Goal: Task Accomplishment & Management: Manage account settings

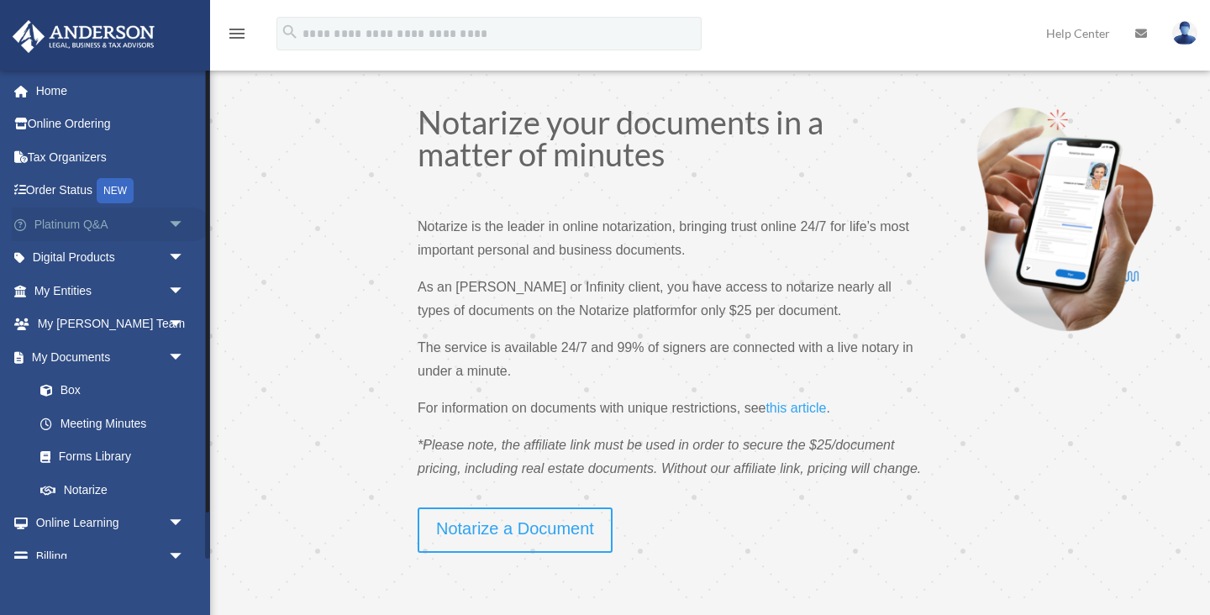
click at [65, 225] on link "Platinum Q&A arrow_drop_down" at bounding box center [111, 224] width 198 height 34
click at [177, 224] on span "arrow_drop_down" at bounding box center [185, 224] width 34 height 34
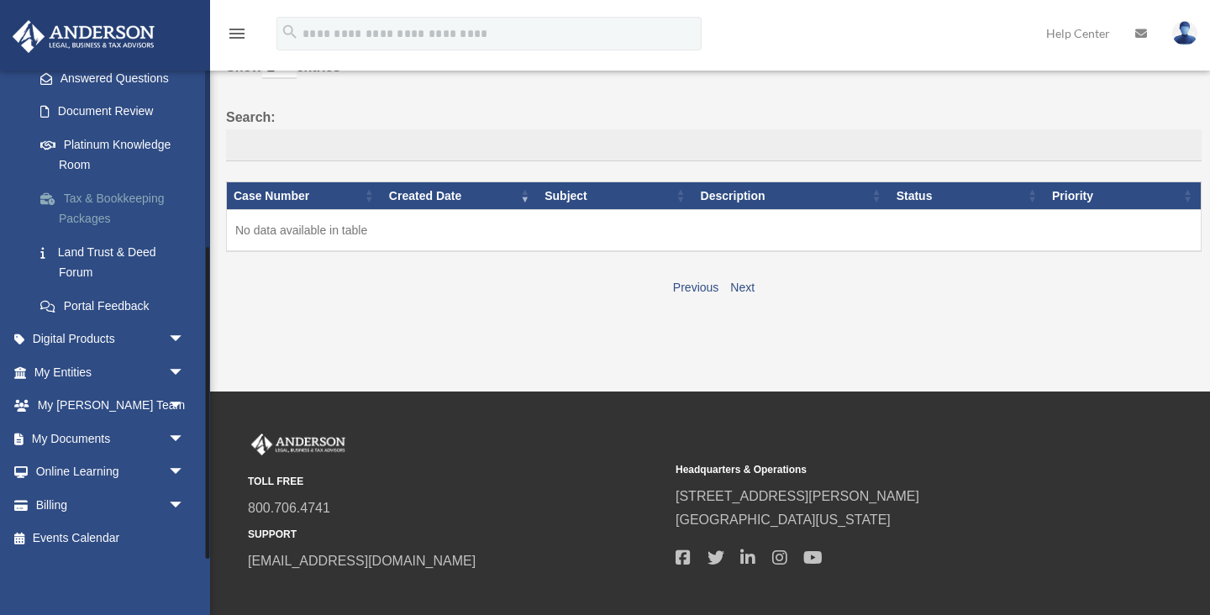
scroll to position [190, 0]
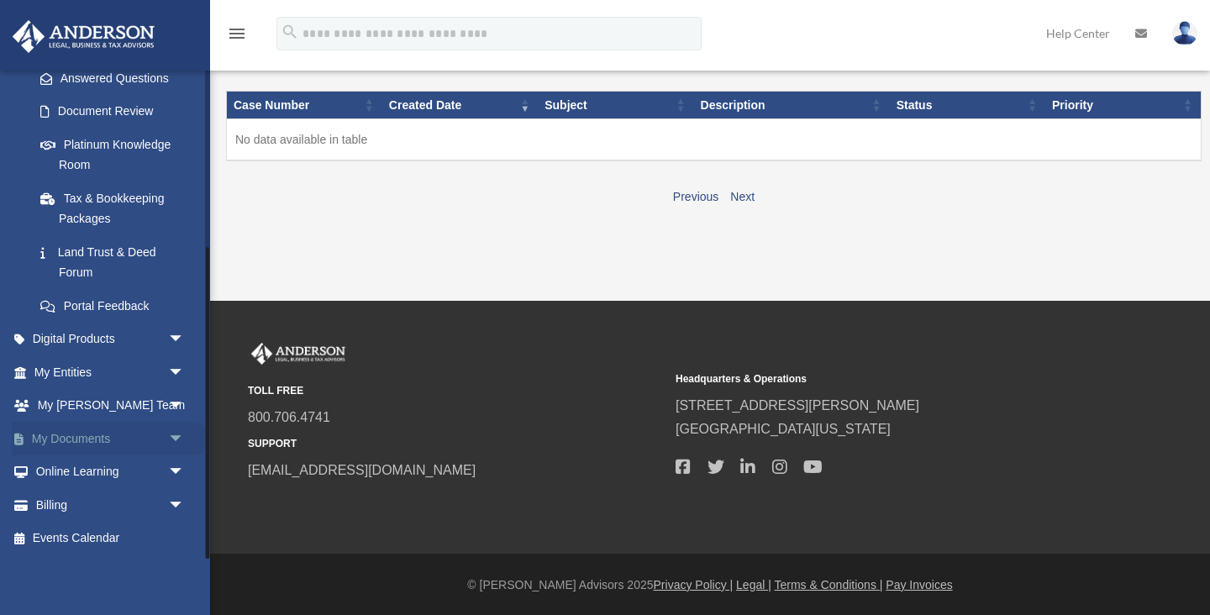
click at [58, 435] on link "My Documents arrow_drop_down" at bounding box center [111, 439] width 198 height 34
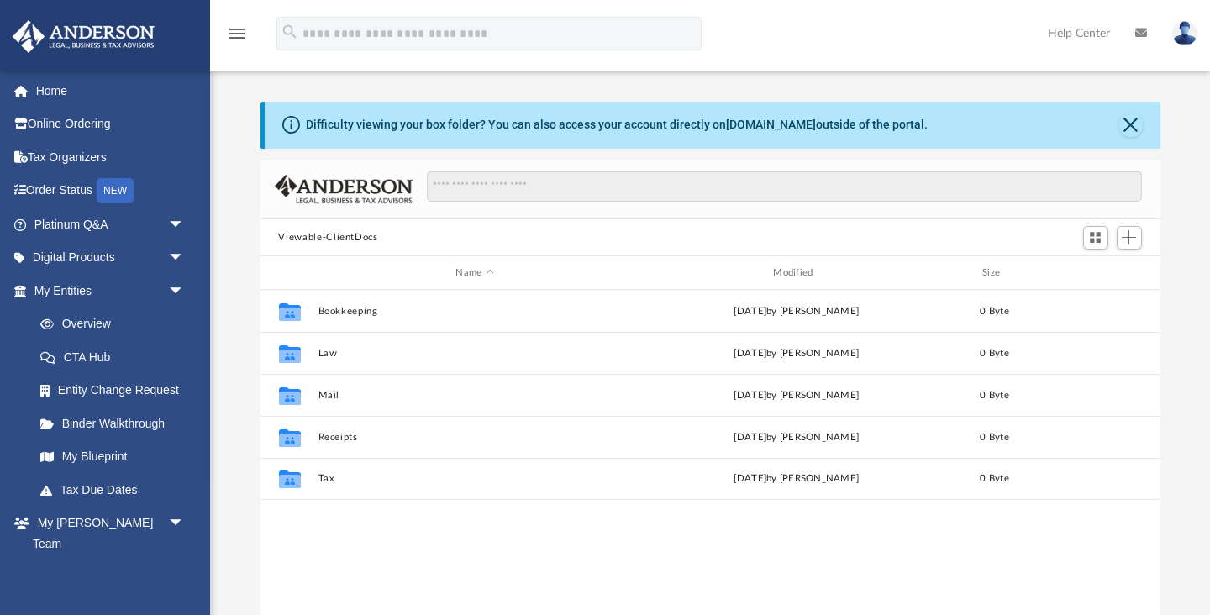
scroll to position [381, 900]
click at [1128, 234] on span "Add" at bounding box center [1128, 237] width 14 height 14
click at [1128, 239] on span "Add" at bounding box center [1128, 237] width 14 height 14
click at [1092, 271] on li "Upload" at bounding box center [1105, 271] width 54 height 18
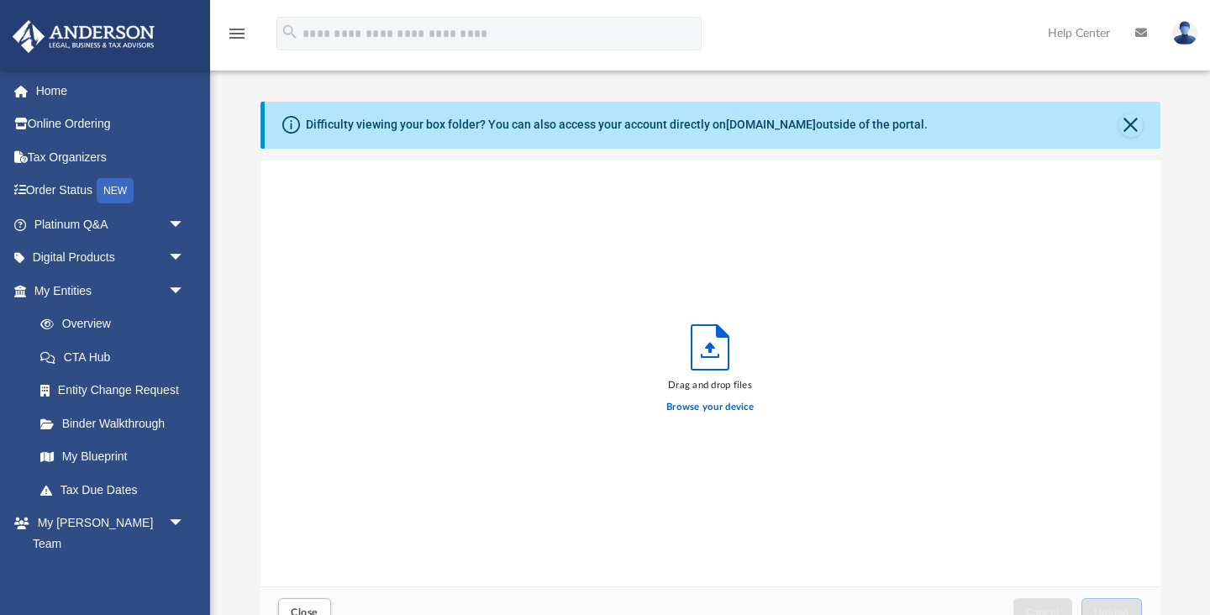
scroll to position [426, 900]
click at [713, 406] on label "Browse your device" at bounding box center [709, 407] width 87 height 15
click at [0, 0] on input "Browse your device" at bounding box center [0, 0] width 0 height 0
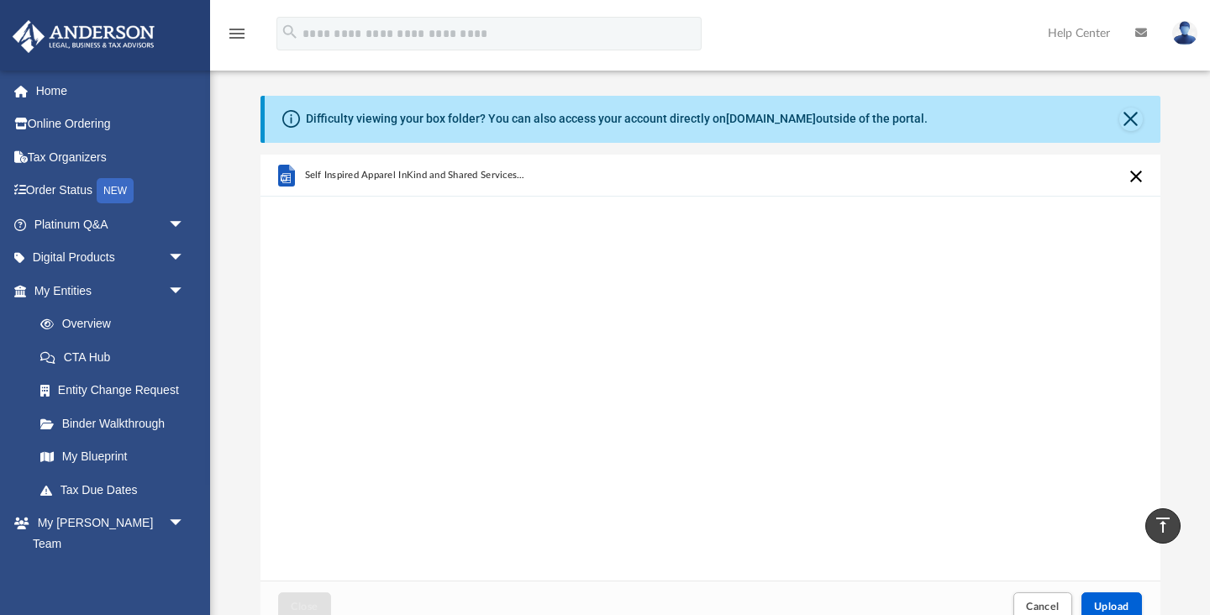
scroll to position [0, 0]
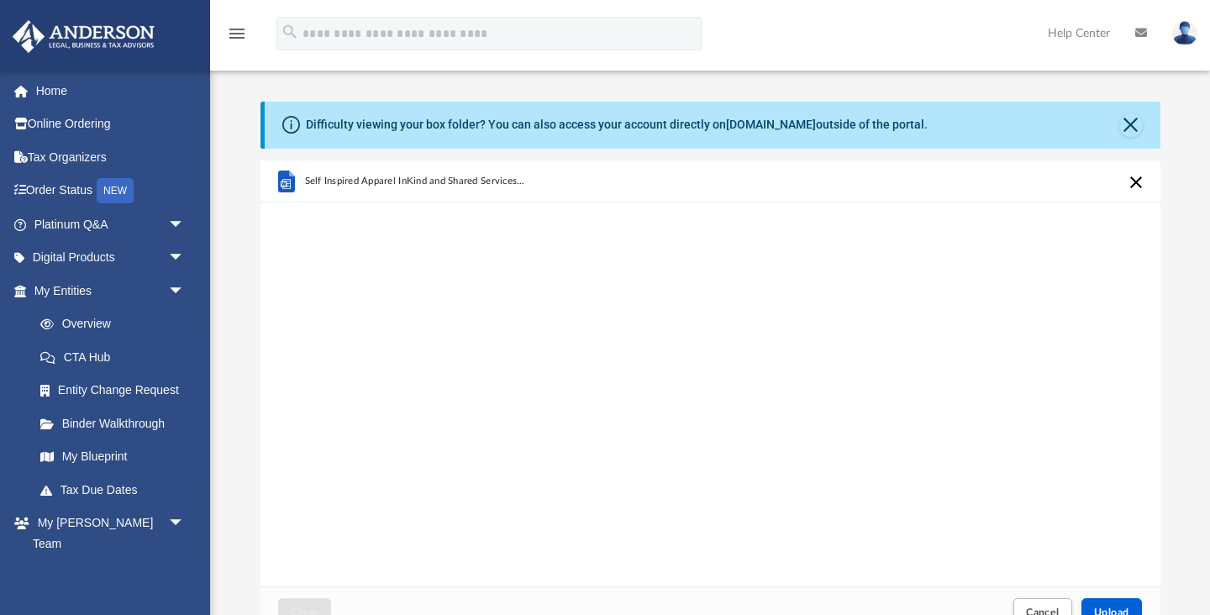
click at [283, 181] on icon "grid" at bounding box center [285, 183] width 10 height 10
click at [405, 181] on span "Self Inspired Apparel InKind and Shared Services Agreement 3-26-25.docx" at bounding box center [414, 181] width 221 height 11
click at [1135, 181] on button "Cancel this upload" at bounding box center [1136, 182] width 20 height 20
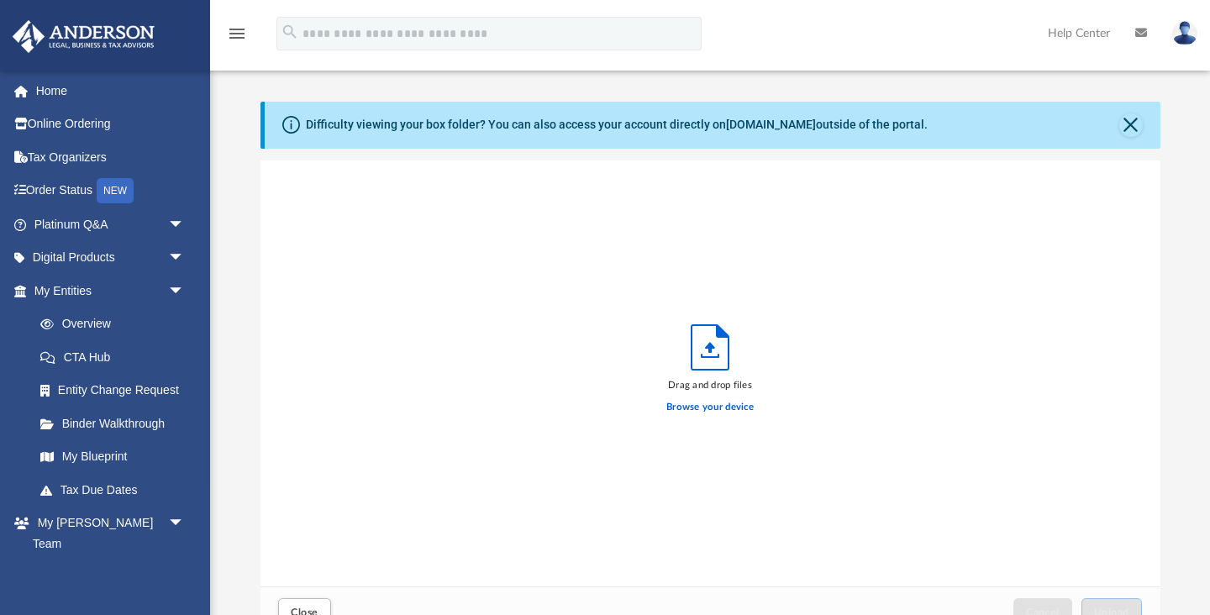
scroll to position [92, 0]
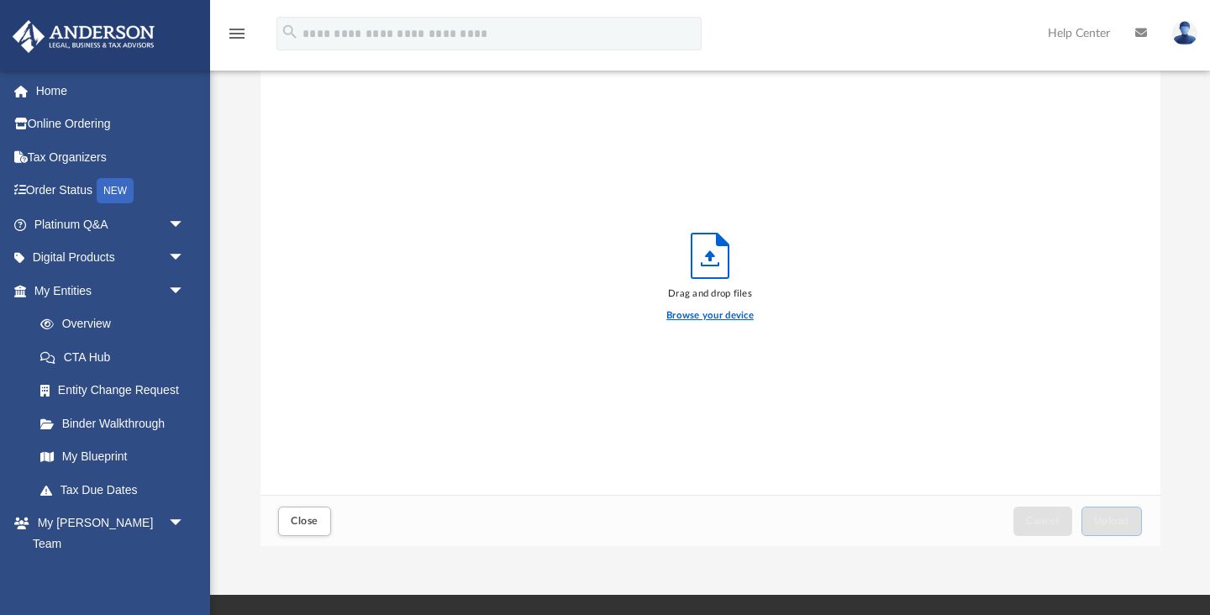
click at [713, 317] on label "Browse your device" at bounding box center [709, 315] width 87 height 15
click at [0, 0] on input "Browse your device" at bounding box center [0, 0] width 0 height 0
click at [711, 319] on label "Browse your device" at bounding box center [709, 315] width 87 height 15
click at [0, 0] on input "Browse your device" at bounding box center [0, 0] width 0 height 0
click at [711, 316] on label "Browse your device" at bounding box center [709, 315] width 87 height 15
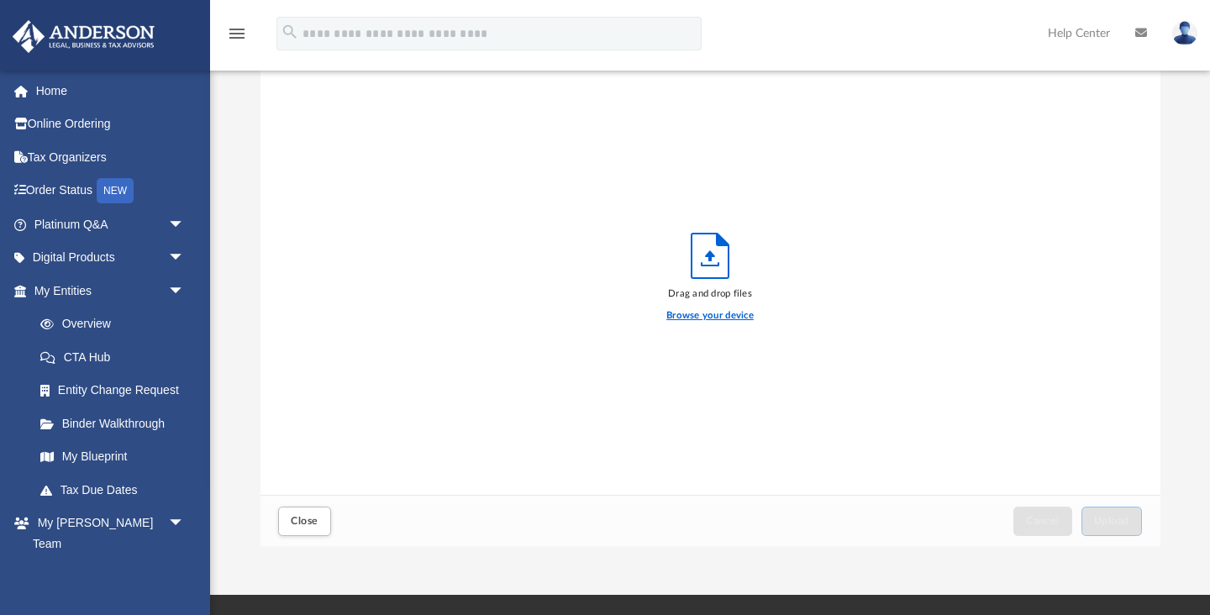
click at [0, 0] on input "Browse your device" at bounding box center [0, 0] width 0 height 0
click at [712, 317] on label "Browse your device" at bounding box center [709, 315] width 87 height 15
click at [0, 0] on input "Browse your device" at bounding box center [0, 0] width 0 height 0
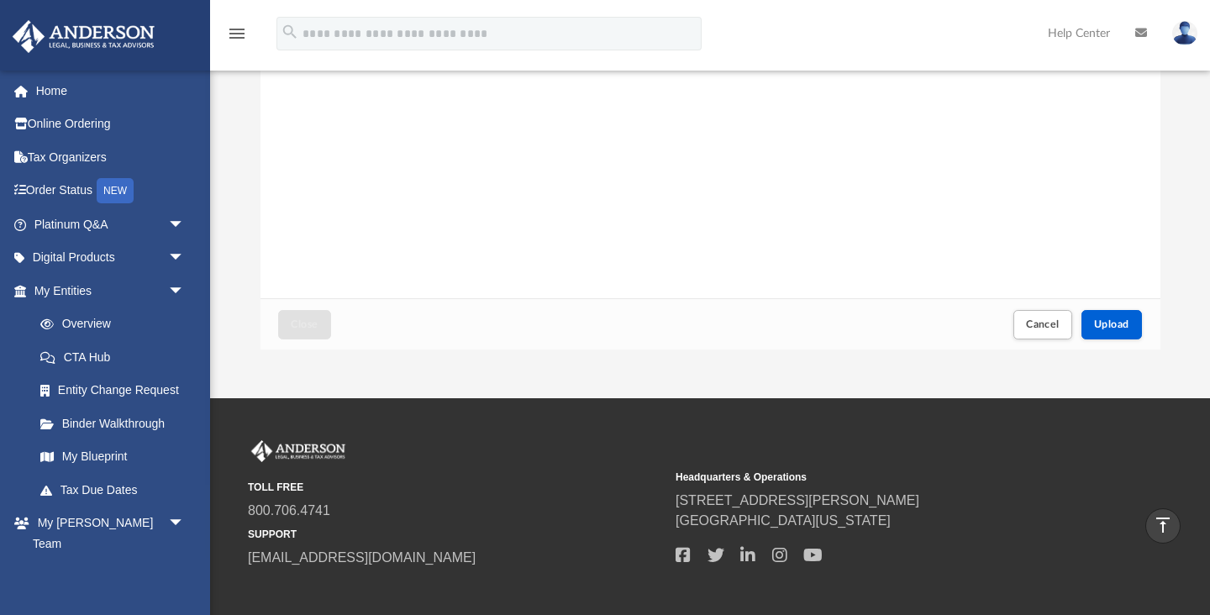
scroll to position [0, 0]
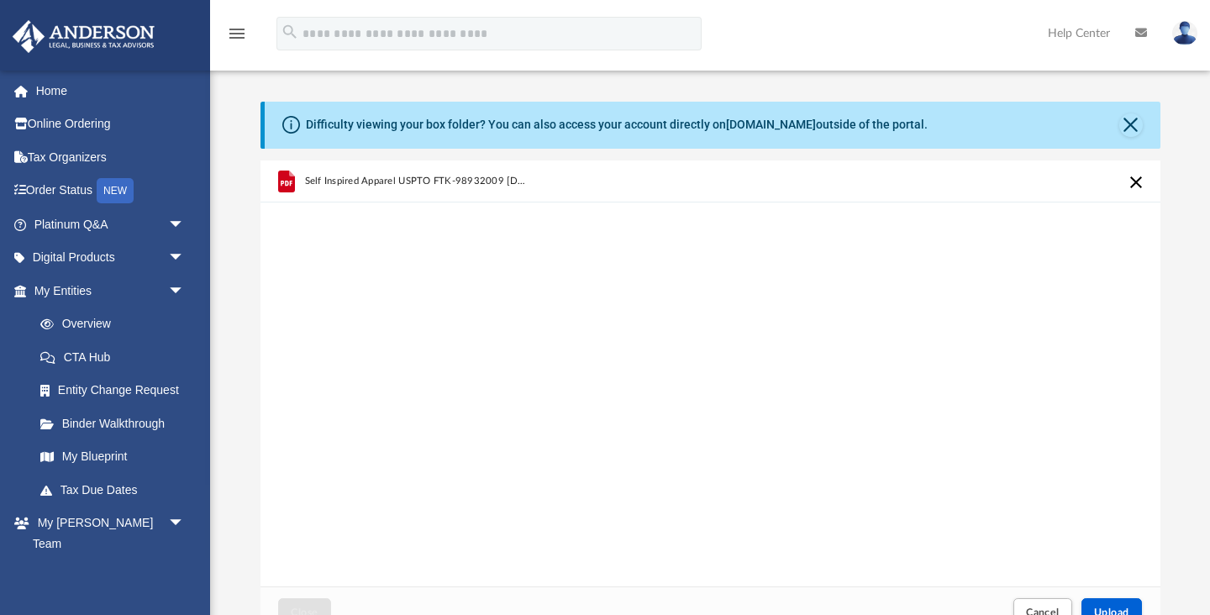
click at [1136, 181] on button "Cancel this upload" at bounding box center [1136, 182] width 20 height 20
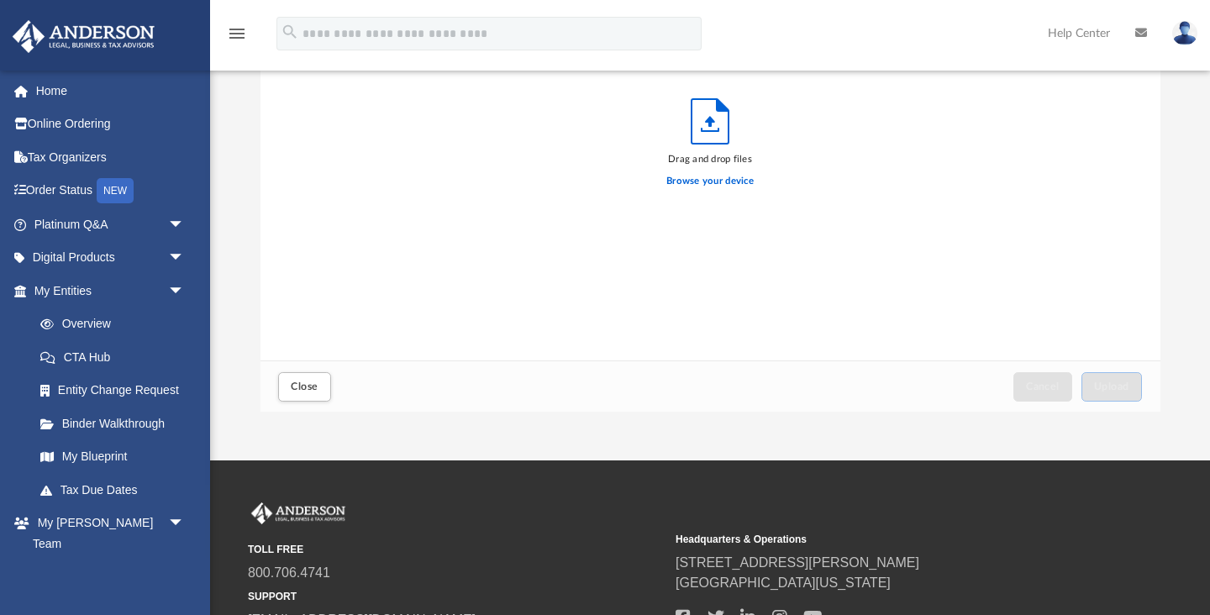
scroll to position [232, 0]
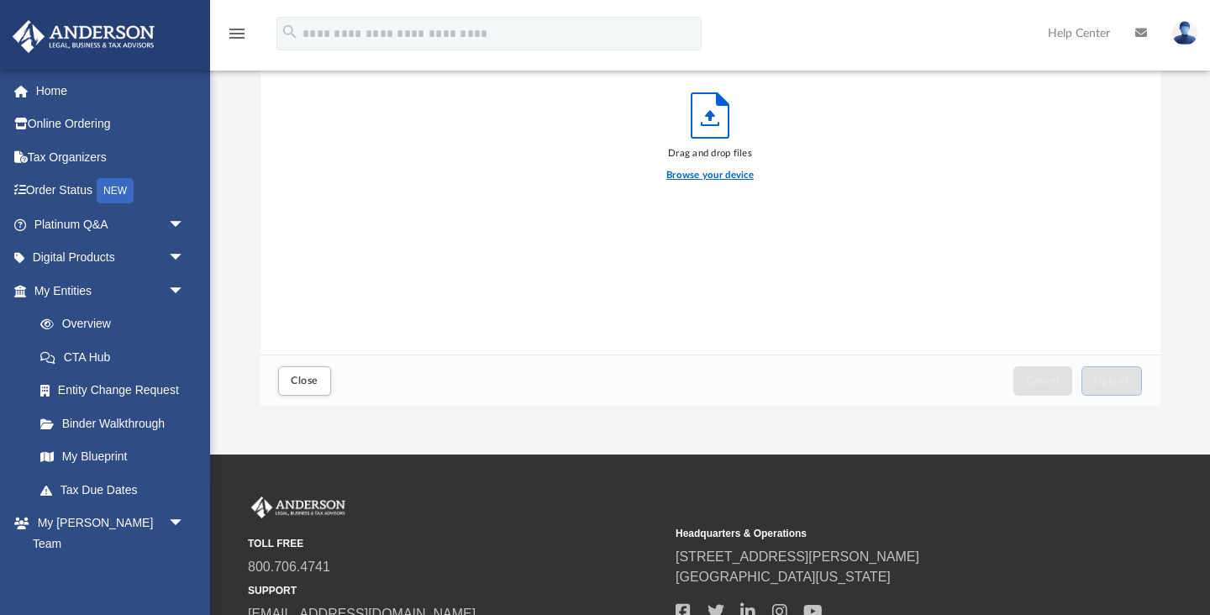
click at [712, 178] on label "Browse your device" at bounding box center [709, 175] width 87 height 15
click at [0, 0] on input "Browse your device" at bounding box center [0, 0] width 0 height 0
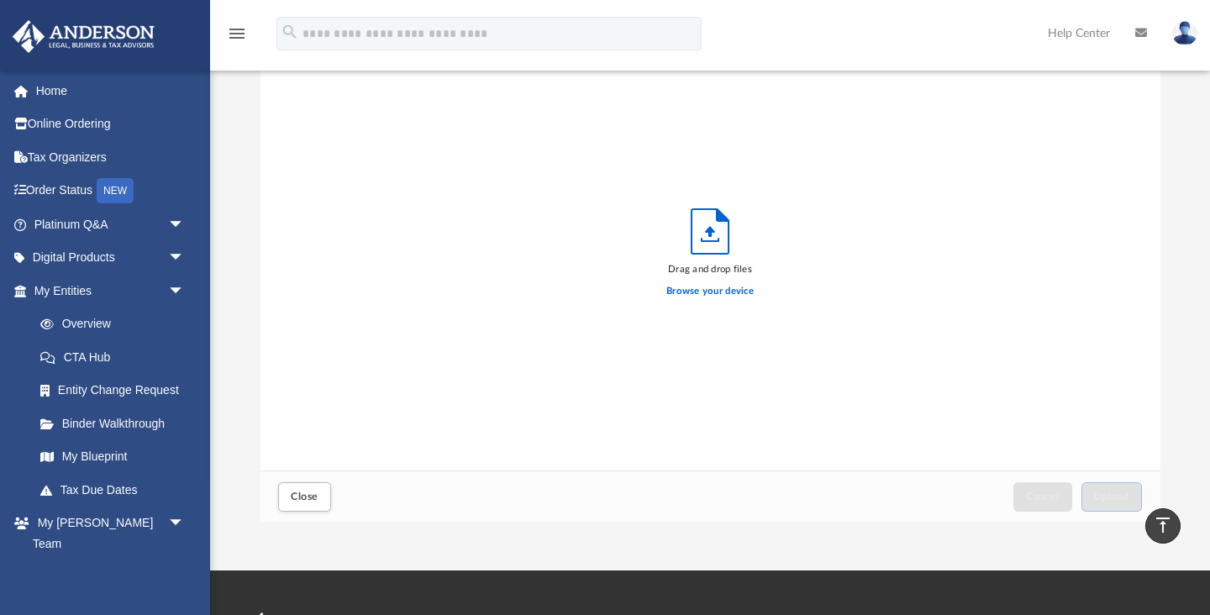
scroll to position [112, 0]
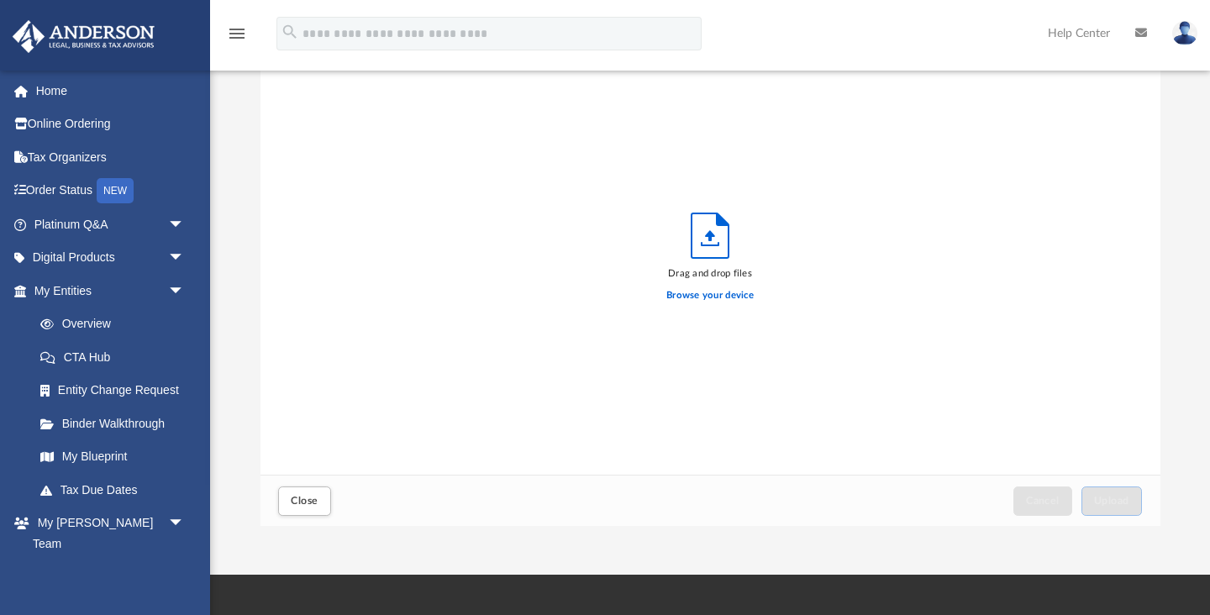
click at [703, 243] on icon "Upload" at bounding box center [709, 235] width 37 height 45
click at [714, 238] on icon "Upload" at bounding box center [709, 235] width 37 height 45
click at [698, 294] on label "Browse your device" at bounding box center [709, 295] width 87 height 15
click at [0, 0] on input "Browse your device" at bounding box center [0, 0] width 0 height 0
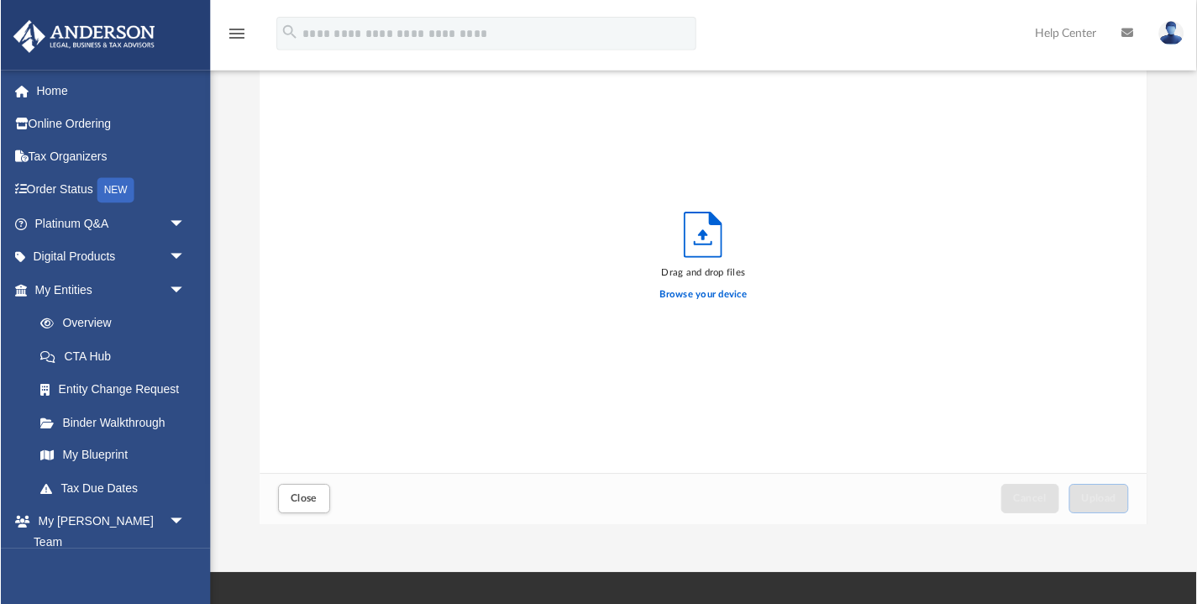
scroll to position [1, 1]
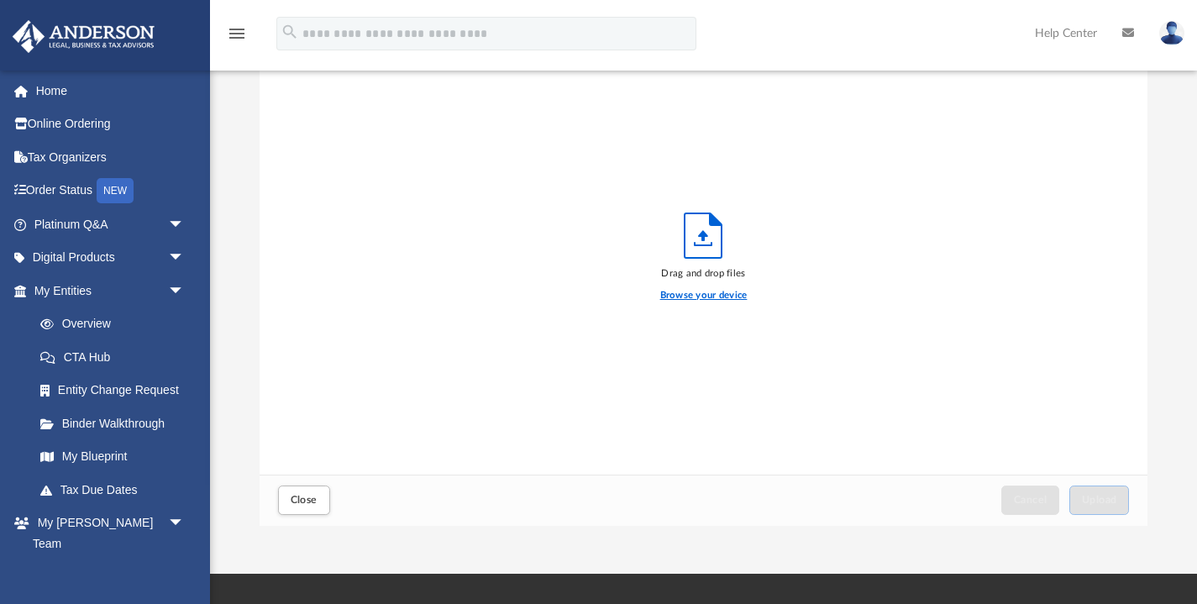
click at [711, 298] on label "Browse your device" at bounding box center [703, 295] width 87 height 15
click at [0, 0] on input "Browse your device" at bounding box center [0, 0] width 0 height 0
click at [701, 296] on label "Browse your device" at bounding box center [703, 295] width 87 height 15
click at [0, 0] on input "Browse your device" at bounding box center [0, 0] width 0 height 0
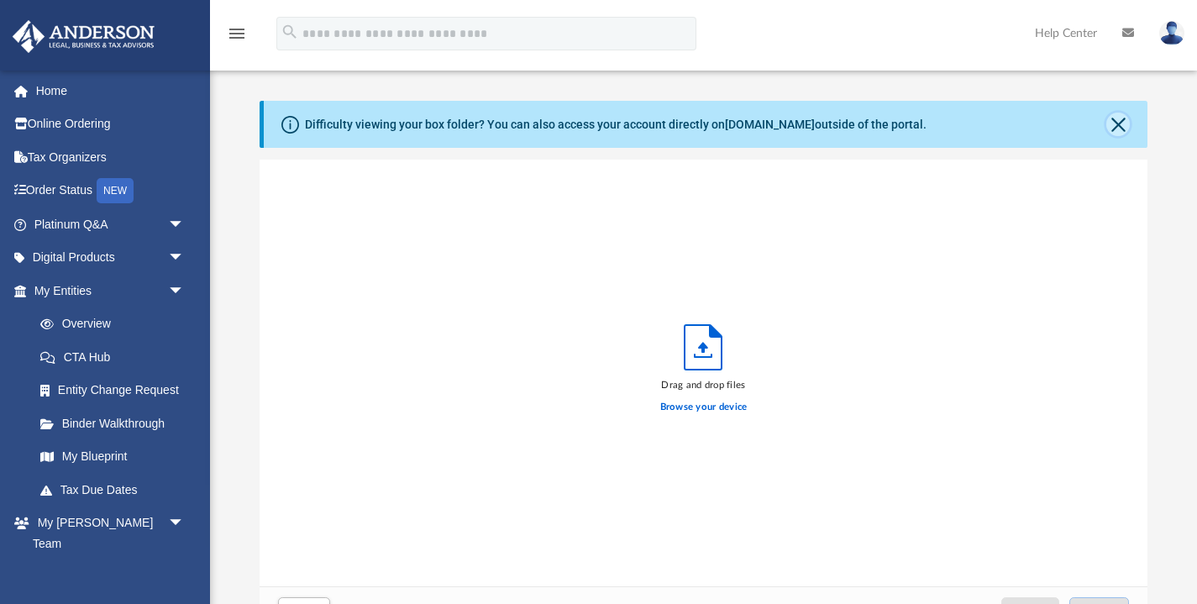
click at [1119, 120] on button "Close" at bounding box center [1118, 125] width 24 height 24
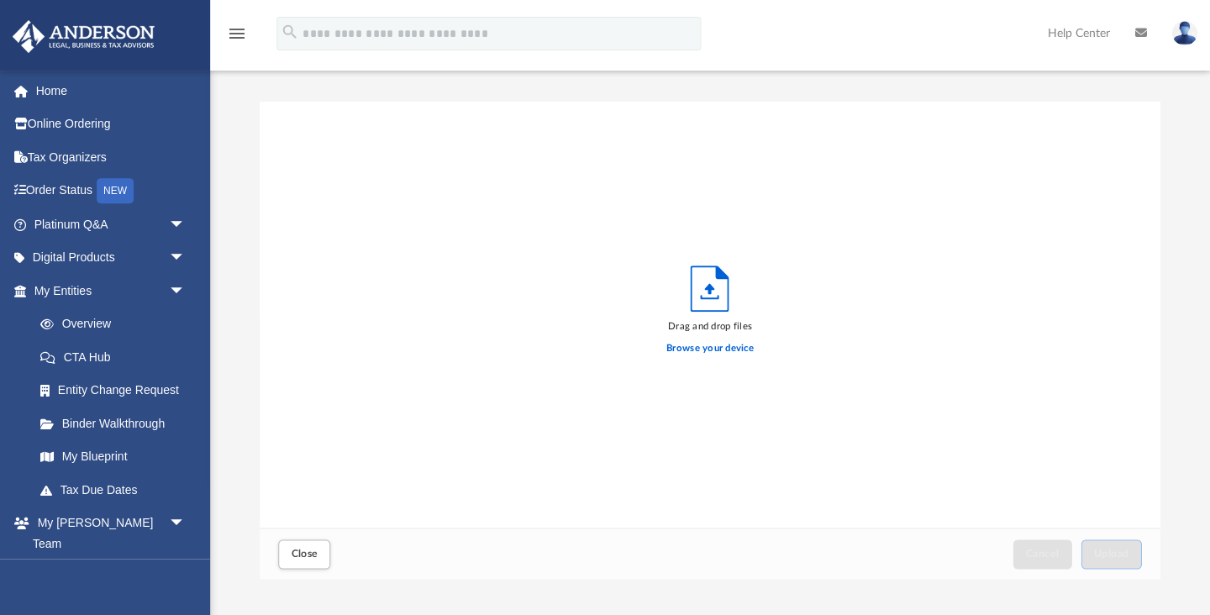
scroll to position [426, 900]
click at [704, 349] on label "Browse your device" at bounding box center [709, 348] width 87 height 15
click at [0, 0] on input "Browse your device" at bounding box center [0, 0] width 0 height 0
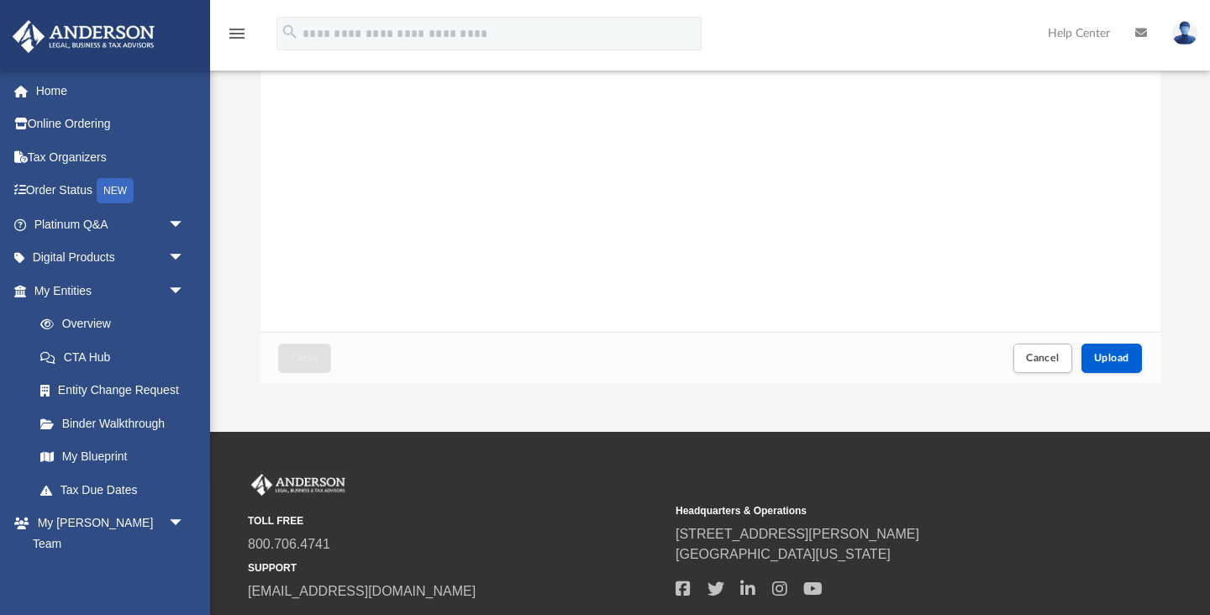
scroll to position [312, 0]
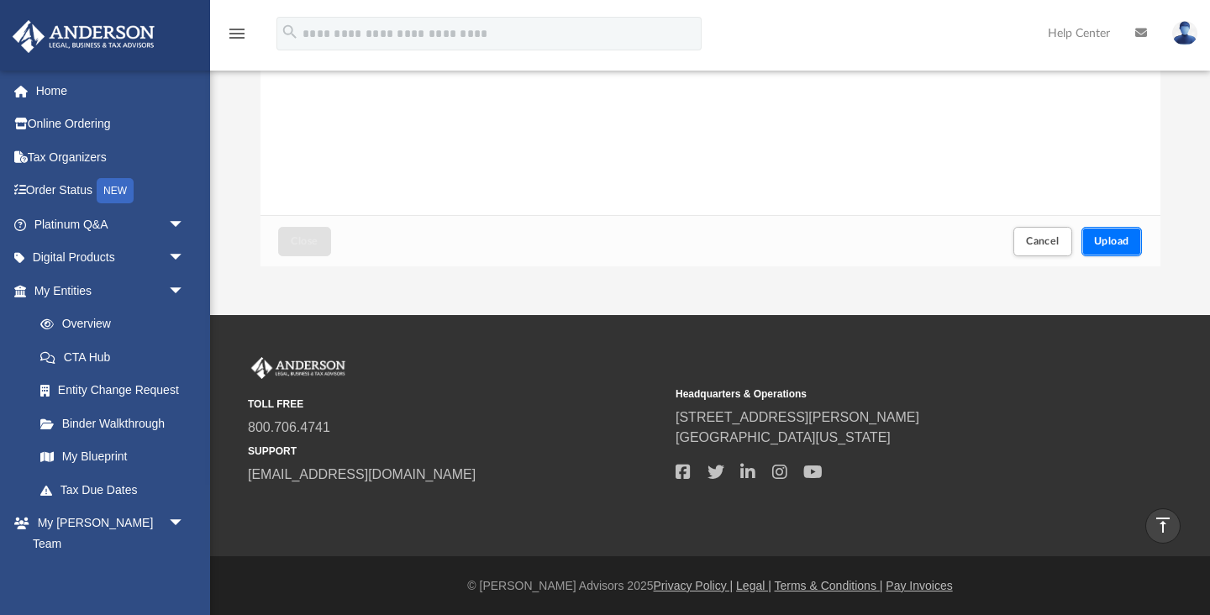
click at [1117, 240] on span "Upload" at bounding box center [1111, 241] width 35 height 10
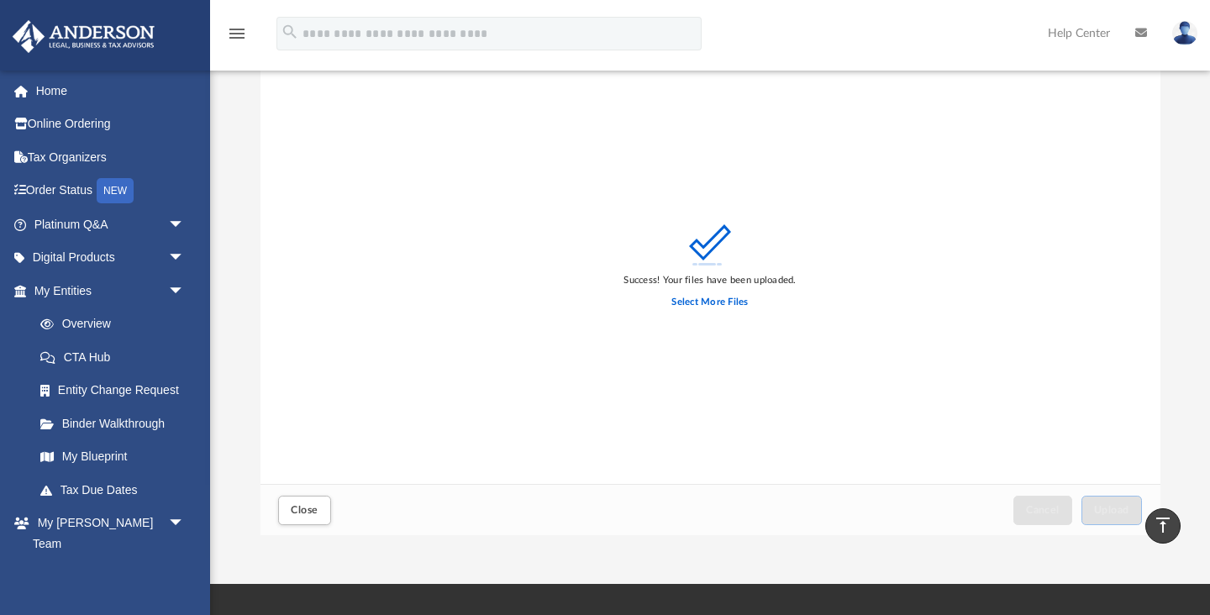
scroll to position [0, 0]
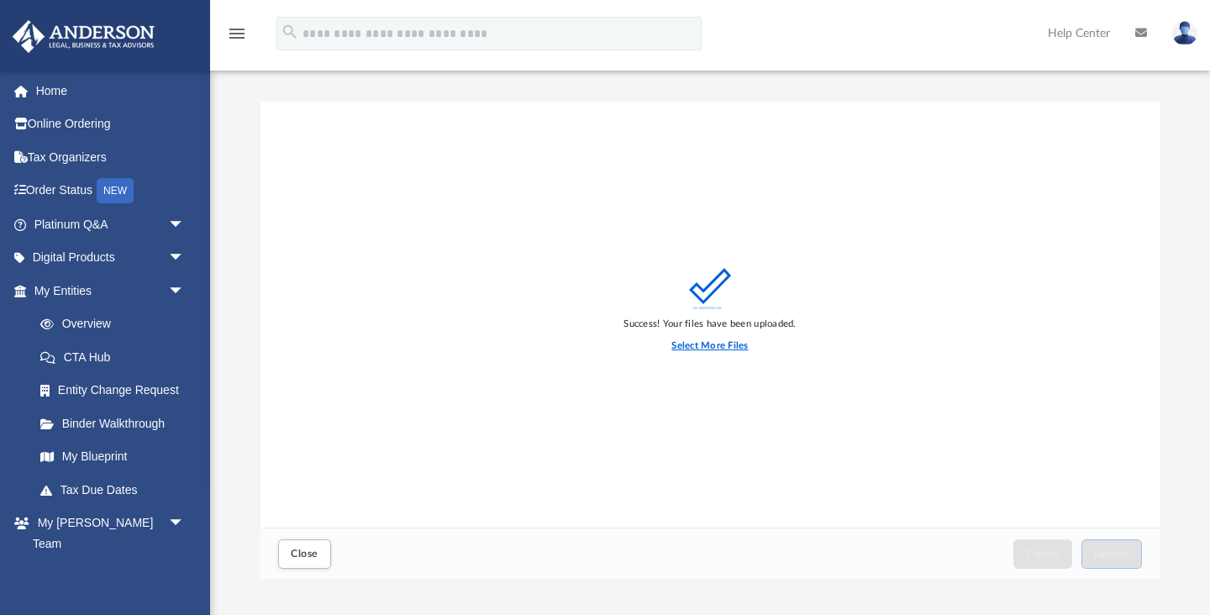
click at [704, 348] on label "Select More Files" at bounding box center [709, 345] width 76 height 15
click at [0, 0] on input "Select More Files" at bounding box center [0, 0] width 0 height 0
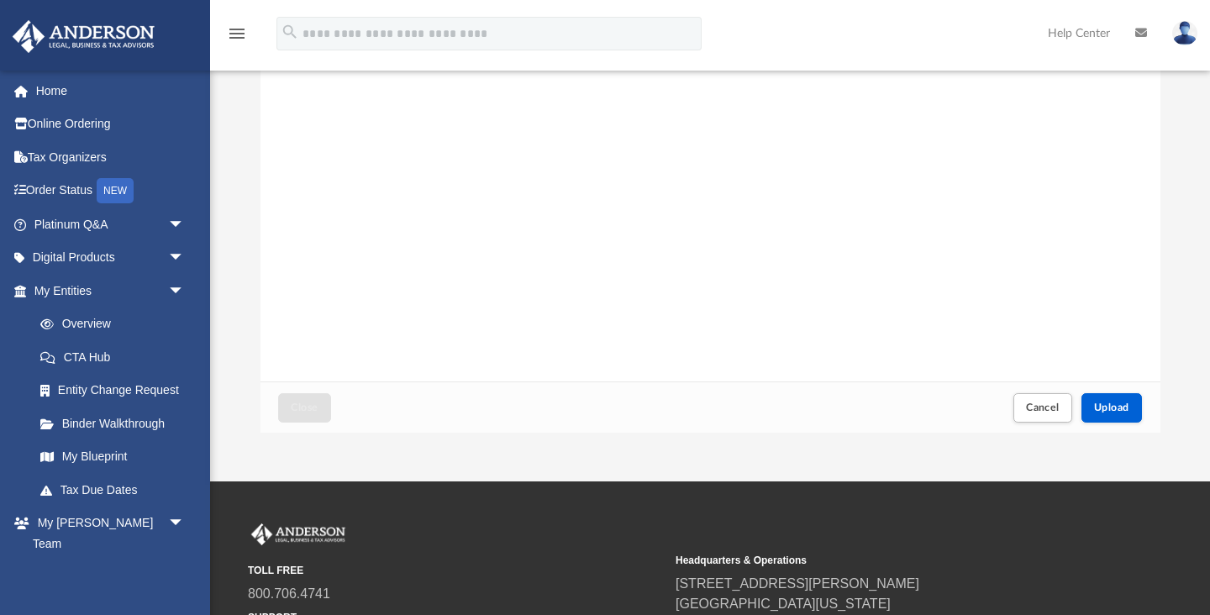
scroll to position [227, 0]
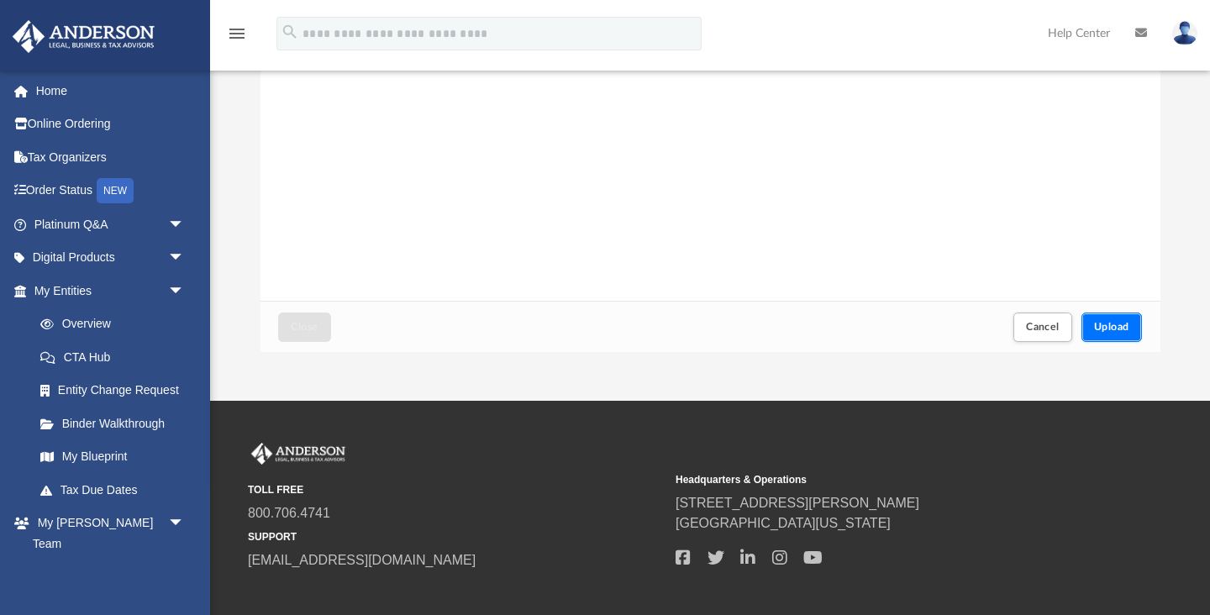
click at [1128, 328] on span "Upload" at bounding box center [1111, 327] width 35 height 10
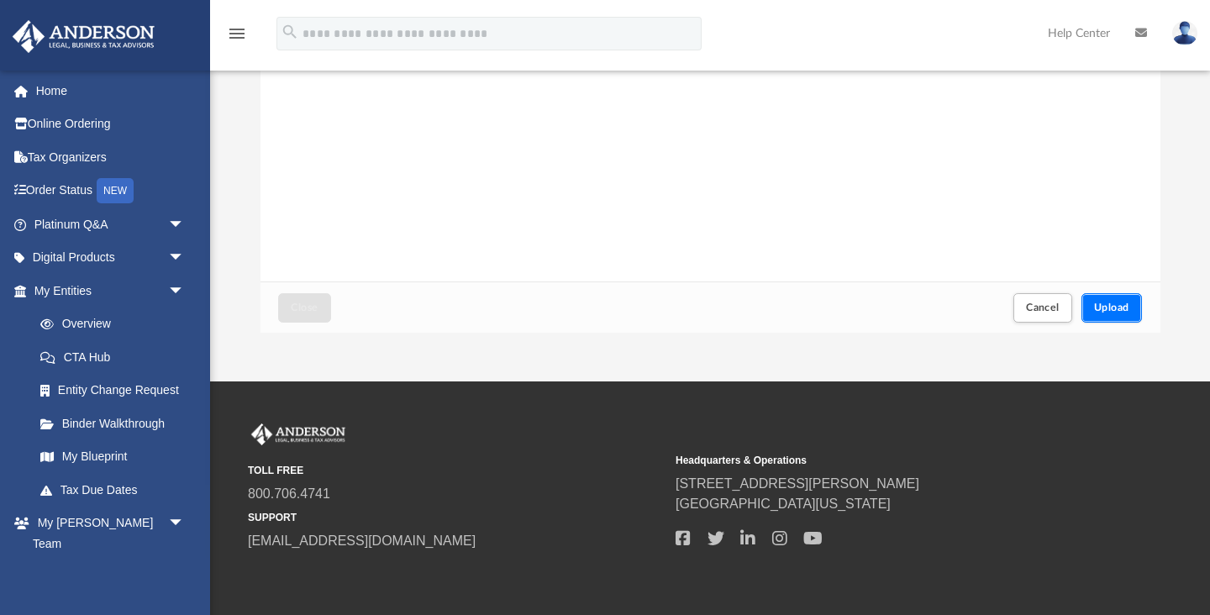
click at [1115, 306] on span "Upload" at bounding box center [1111, 307] width 35 height 10
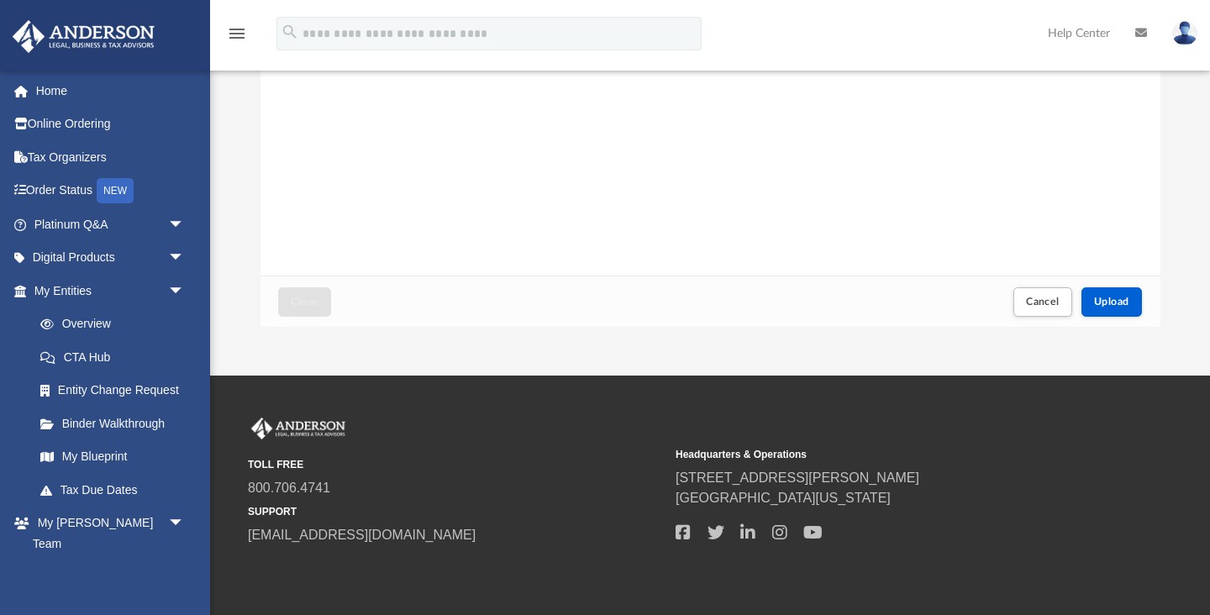
scroll to position [270, 0]
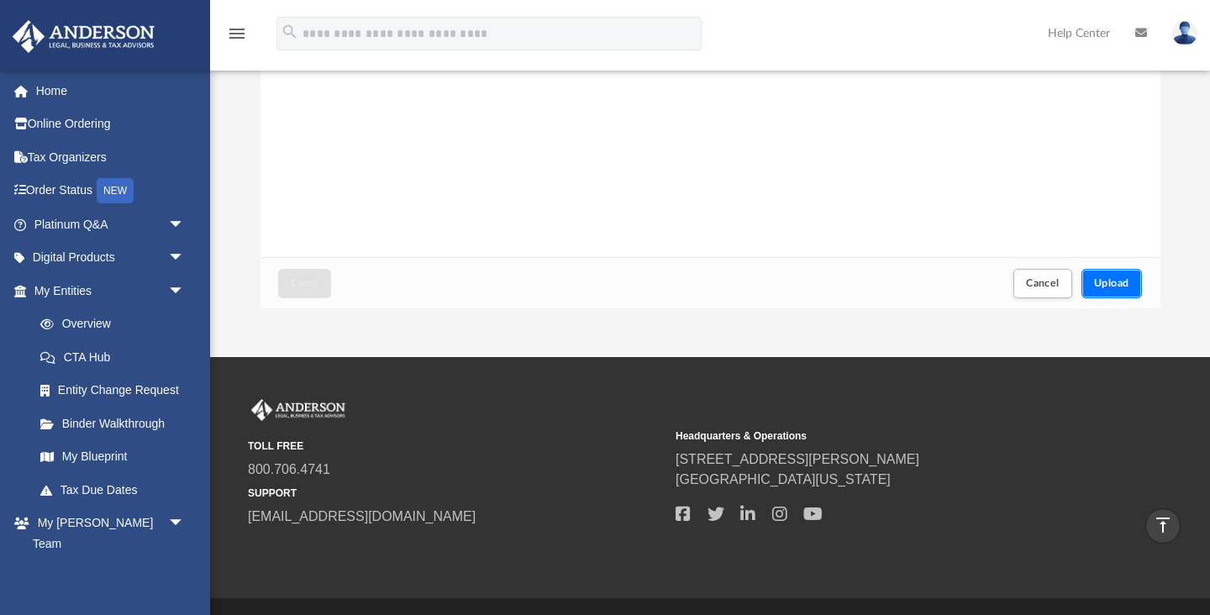
click at [1107, 278] on span "Upload" at bounding box center [1111, 283] width 35 height 10
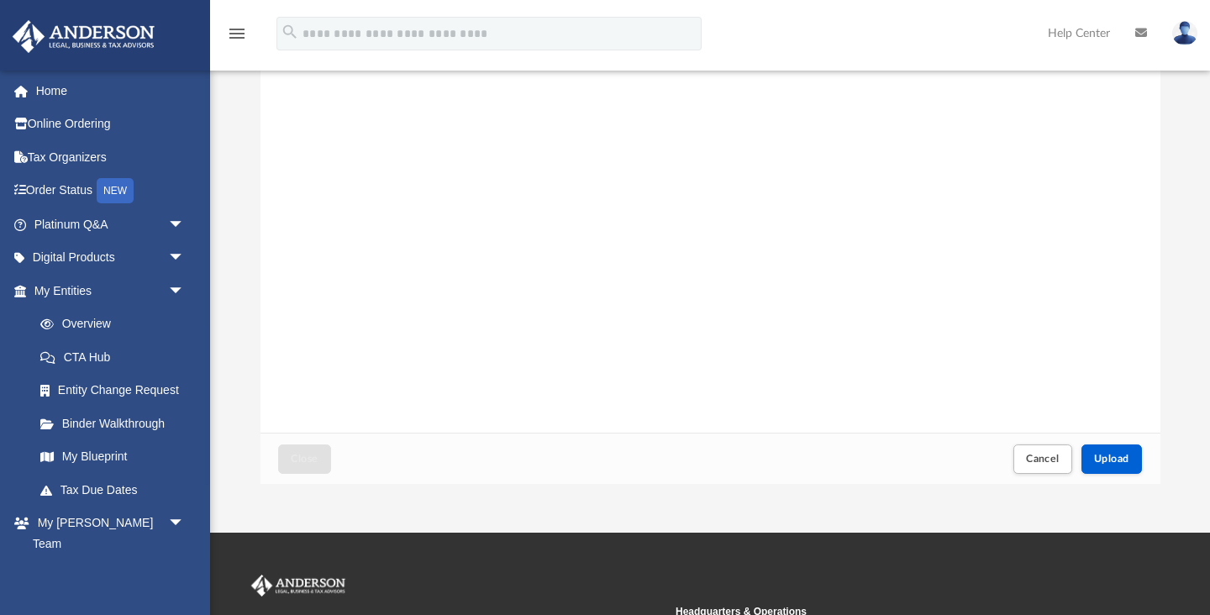
scroll to position [312, 0]
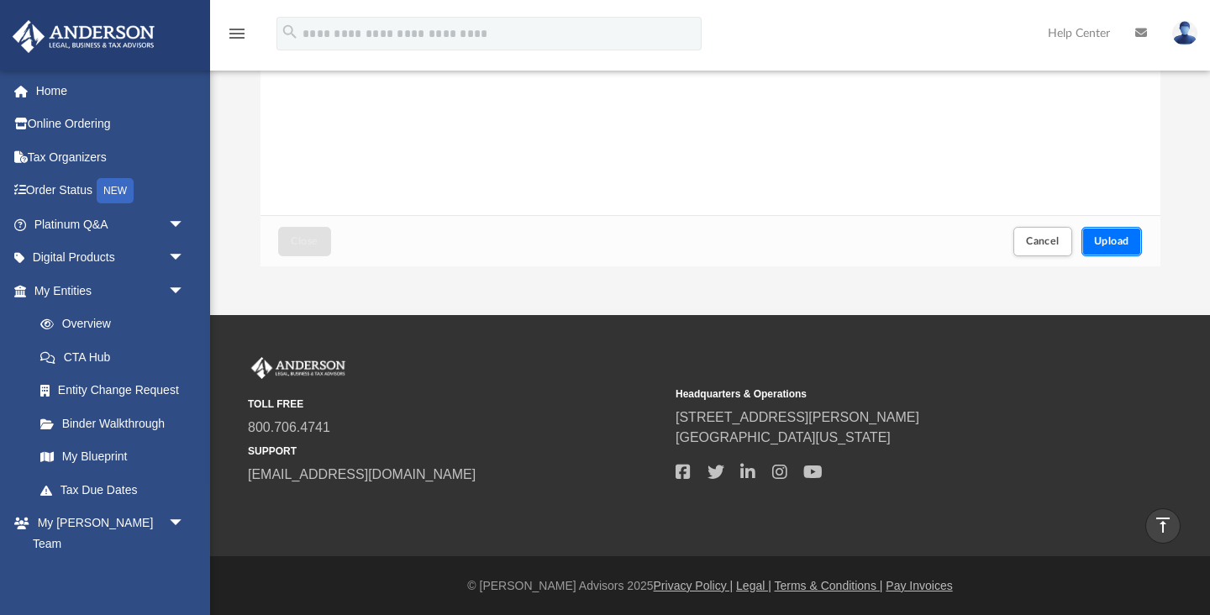
click at [1115, 236] on span "Upload" at bounding box center [1111, 241] width 35 height 10
click at [1119, 236] on span "Upload" at bounding box center [1111, 241] width 35 height 10
click at [1111, 237] on span "Upload" at bounding box center [1111, 241] width 35 height 10
click at [1113, 236] on span "Upload" at bounding box center [1111, 241] width 35 height 10
click at [1111, 237] on span "Upload" at bounding box center [1111, 241] width 35 height 10
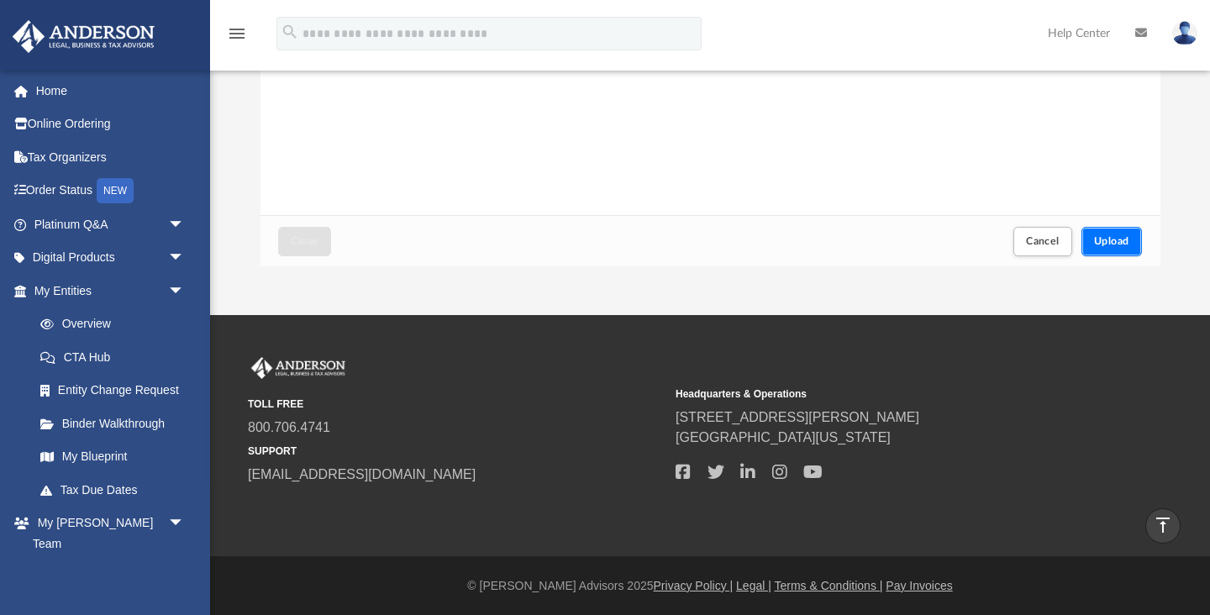
click at [1124, 236] on span "Upload" at bounding box center [1111, 241] width 35 height 10
click at [1120, 236] on span "Upload" at bounding box center [1111, 241] width 35 height 10
click at [1124, 243] on span "Upload" at bounding box center [1111, 241] width 35 height 10
click at [1104, 237] on span "Upload" at bounding box center [1111, 241] width 35 height 10
click at [1111, 236] on span "Upload" at bounding box center [1111, 241] width 35 height 10
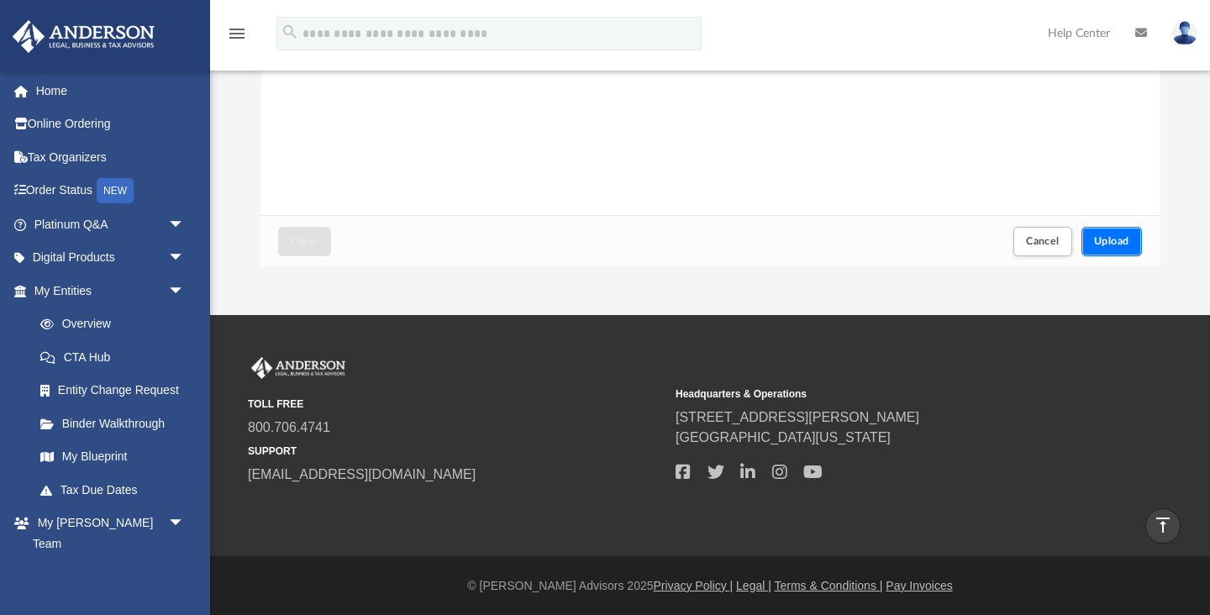
click at [1117, 239] on span "Upload" at bounding box center [1111, 241] width 35 height 10
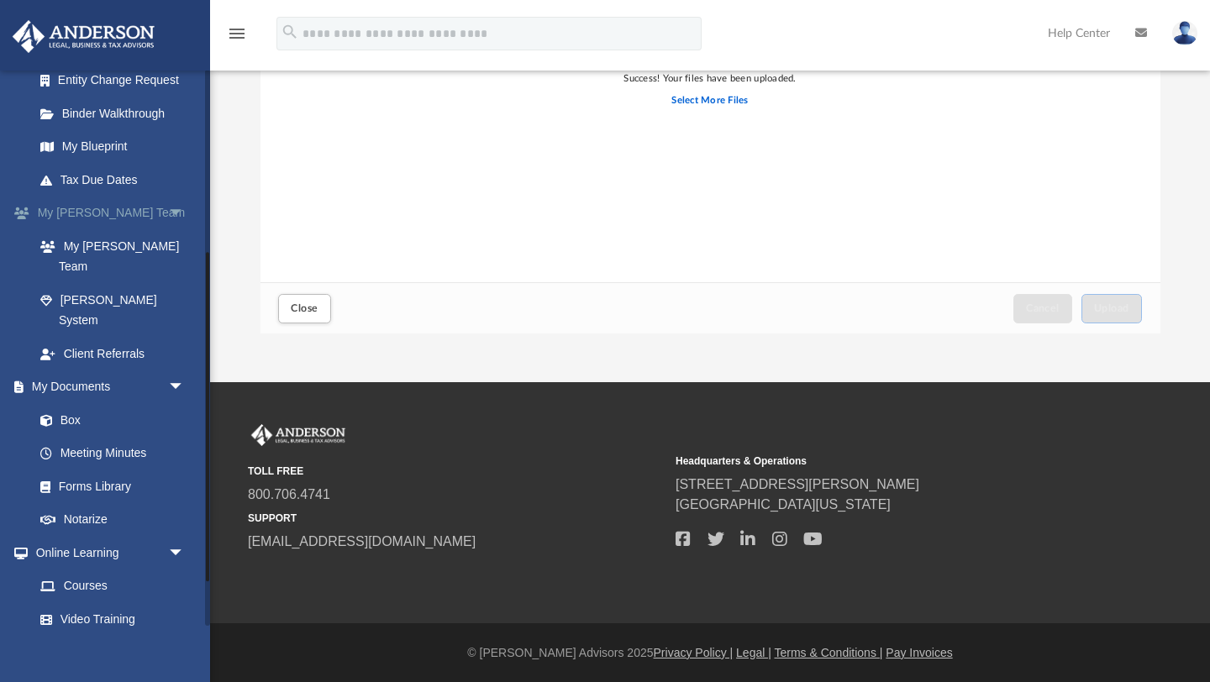
scroll to position [315, 0]
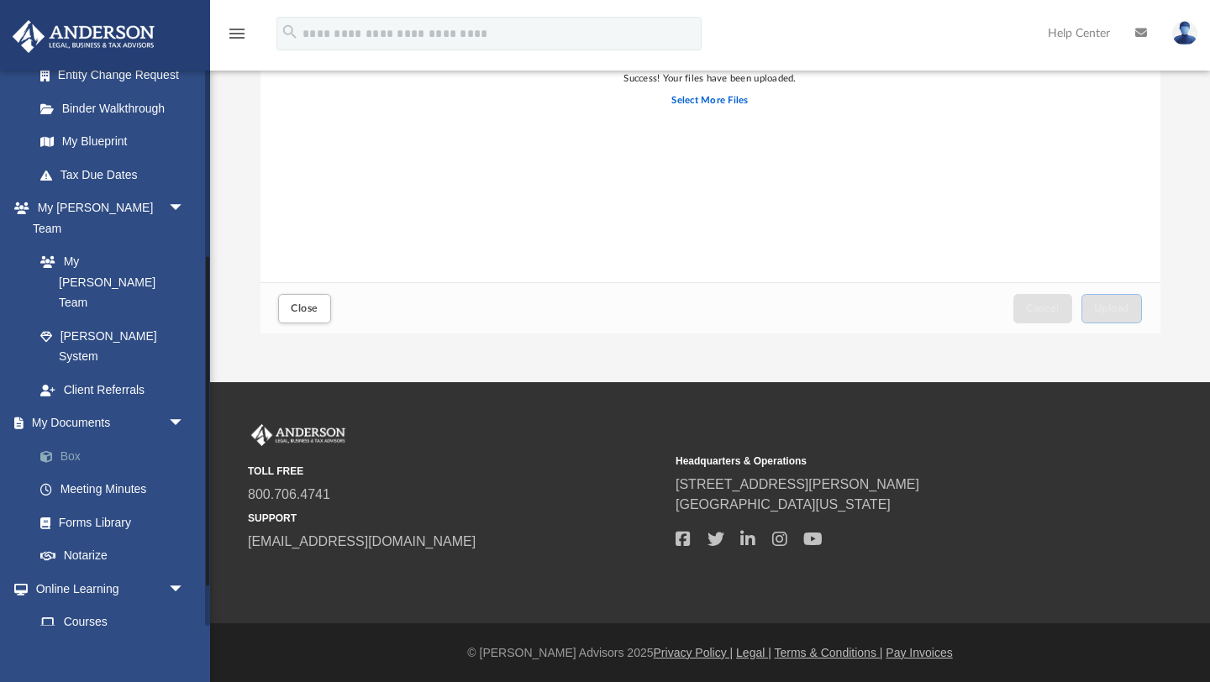
click at [69, 439] on link "Box" at bounding box center [117, 456] width 186 height 34
click at [177, 407] on span "arrow_drop_down" at bounding box center [185, 424] width 34 height 34
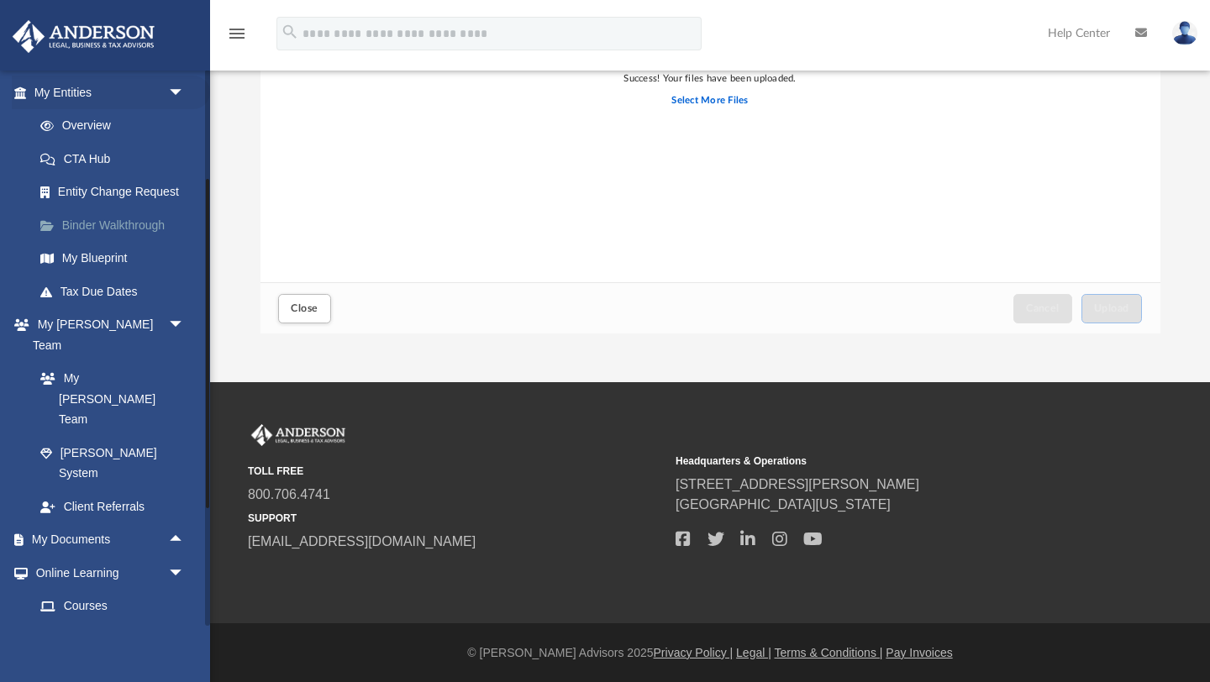
scroll to position [249, 0]
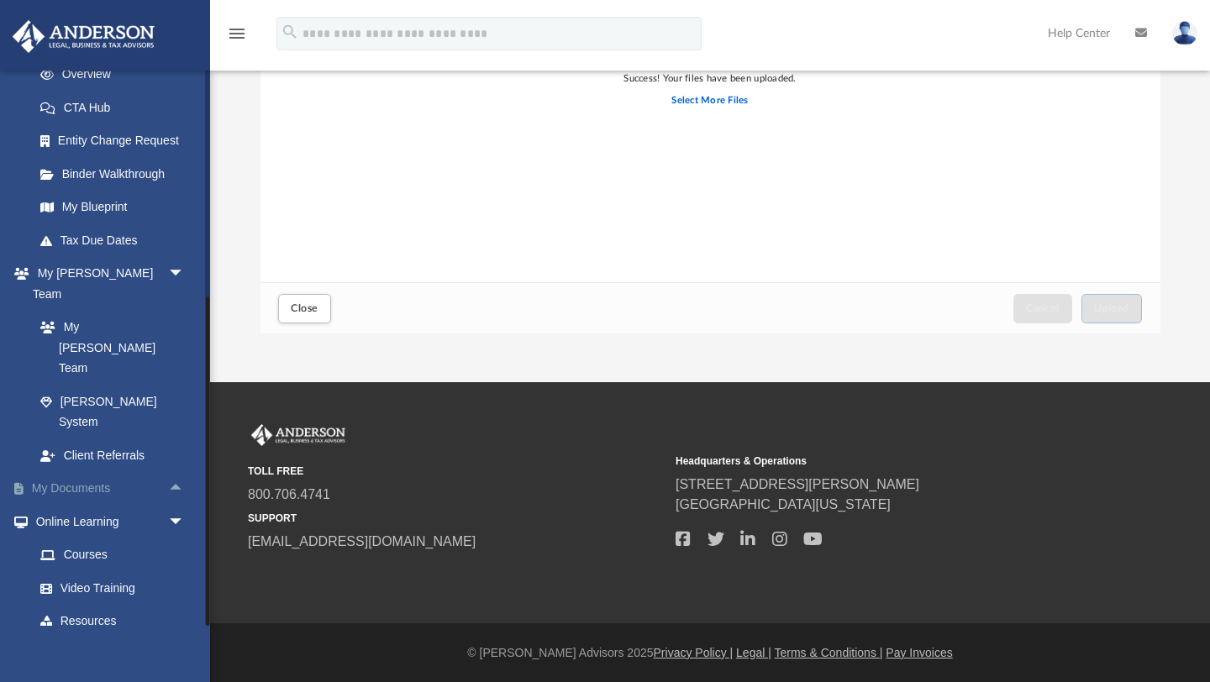
click at [179, 472] on span "arrow_drop_up" at bounding box center [185, 489] width 34 height 34
click at [65, 505] on link "Box" at bounding box center [117, 522] width 186 height 34
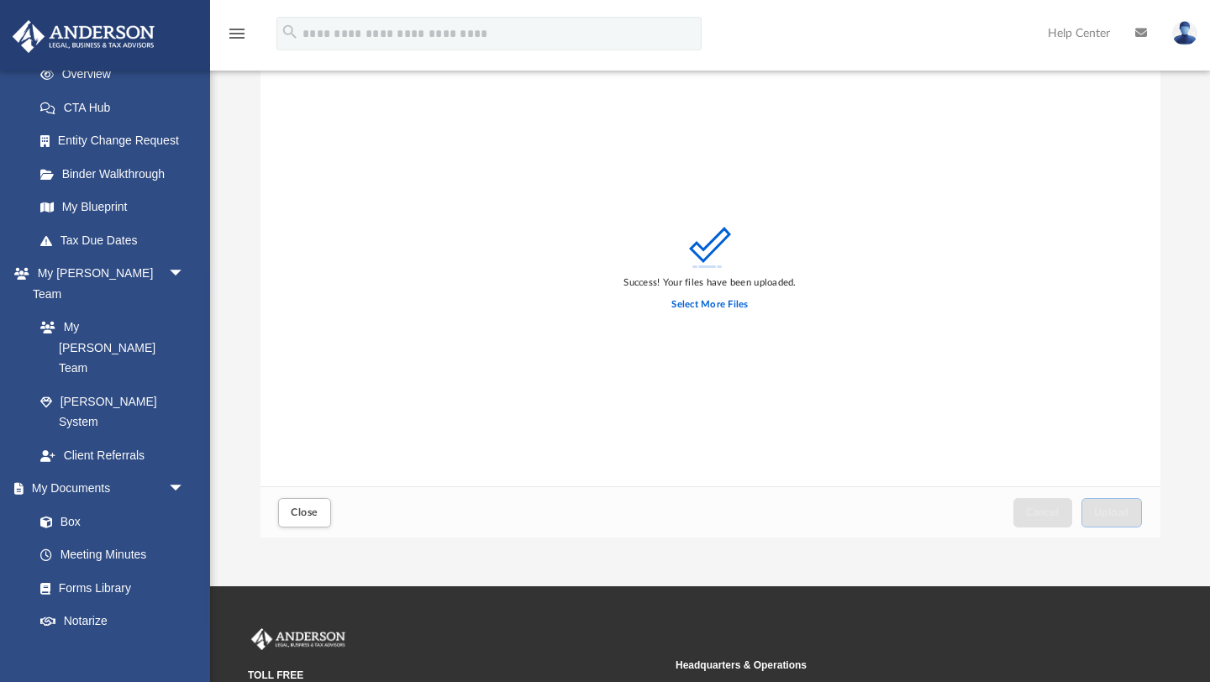
scroll to position [0, 0]
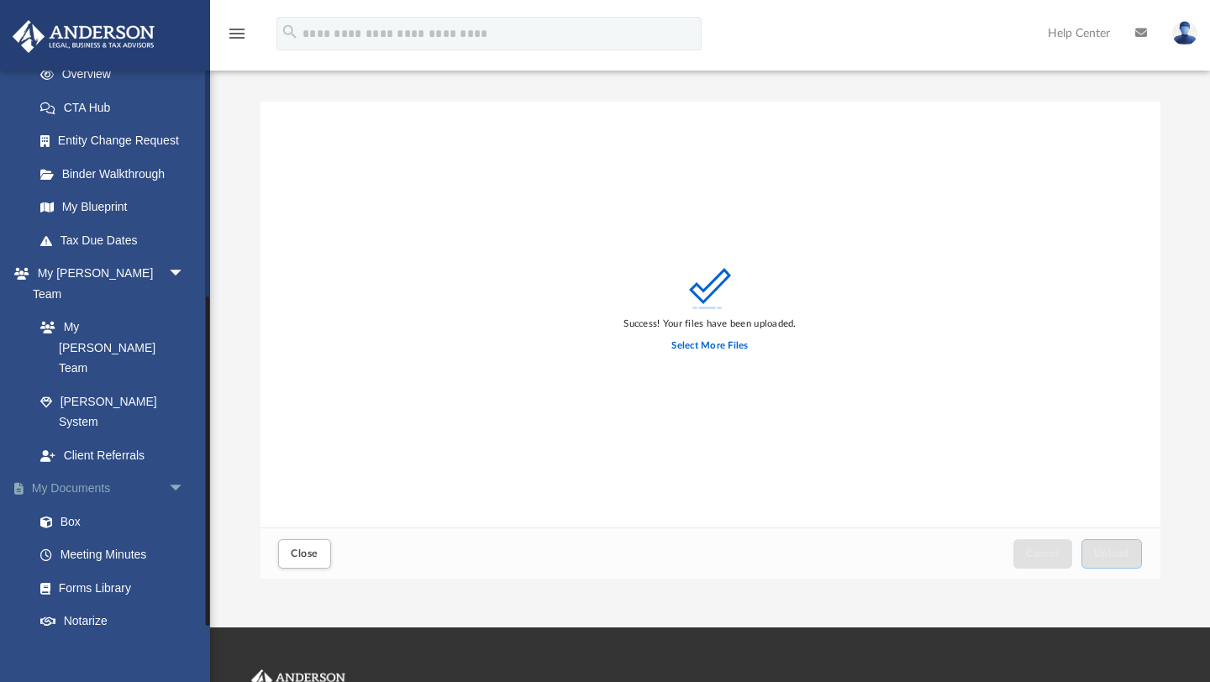
click at [178, 472] on span "arrow_drop_down" at bounding box center [185, 489] width 34 height 34
click at [178, 472] on span "arrow_drop_up" at bounding box center [185, 489] width 34 height 34
click at [302, 555] on span "Close" at bounding box center [304, 553] width 27 height 10
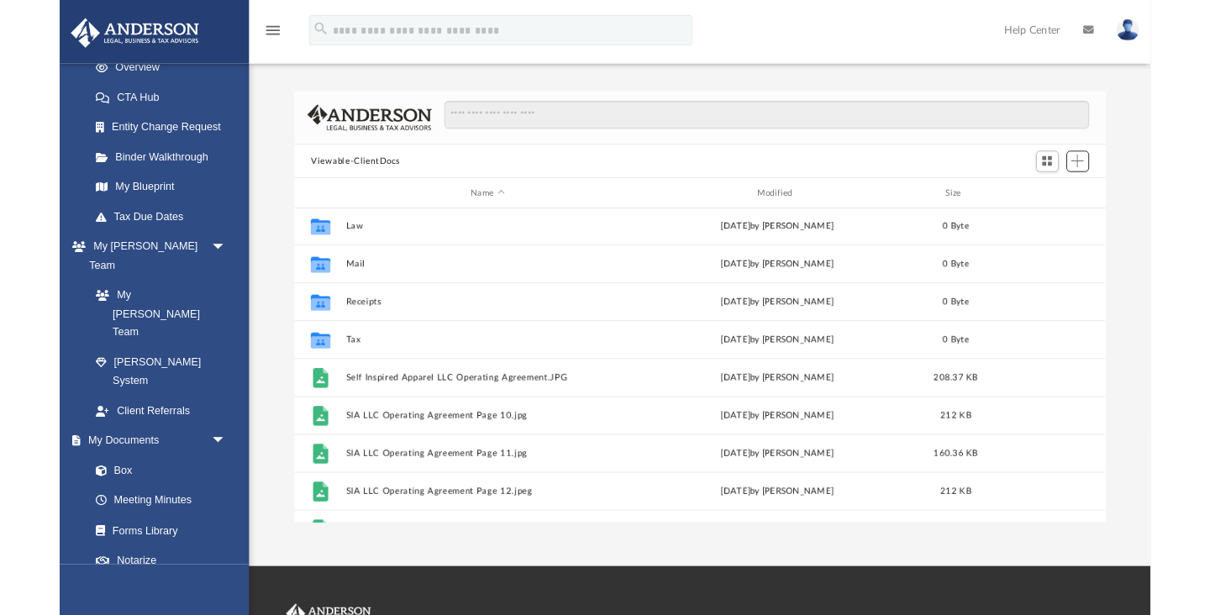
scroll to position [41, 0]
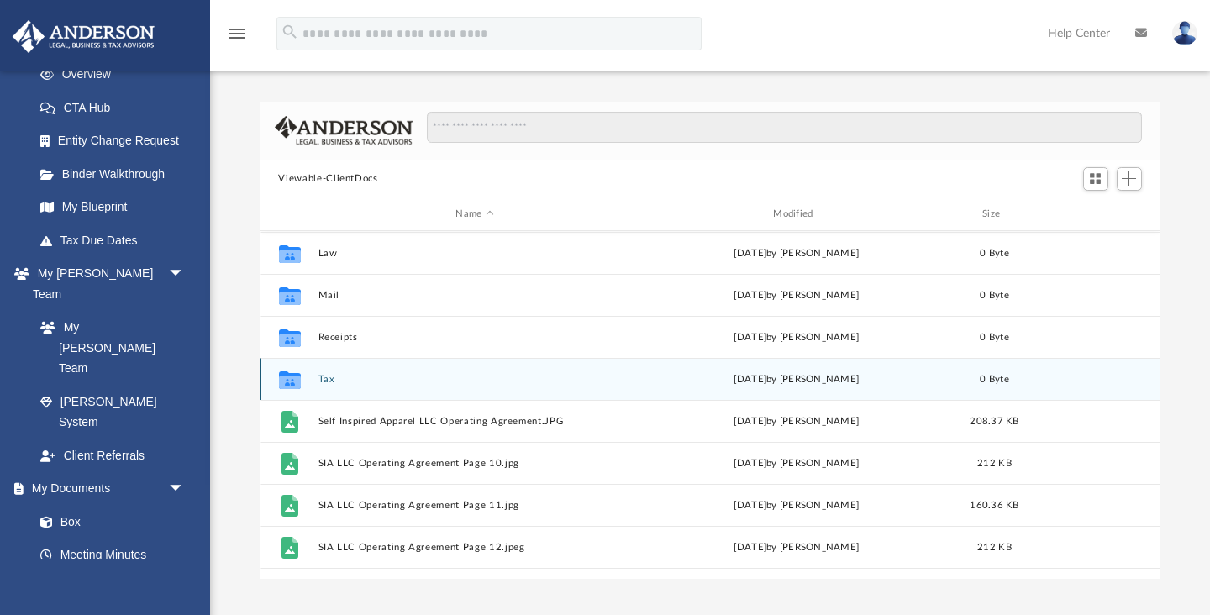
click at [321, 379] on button "Tax" at bounding box center [474, 379] width 314 height 11
